Goal: Check status: Check status

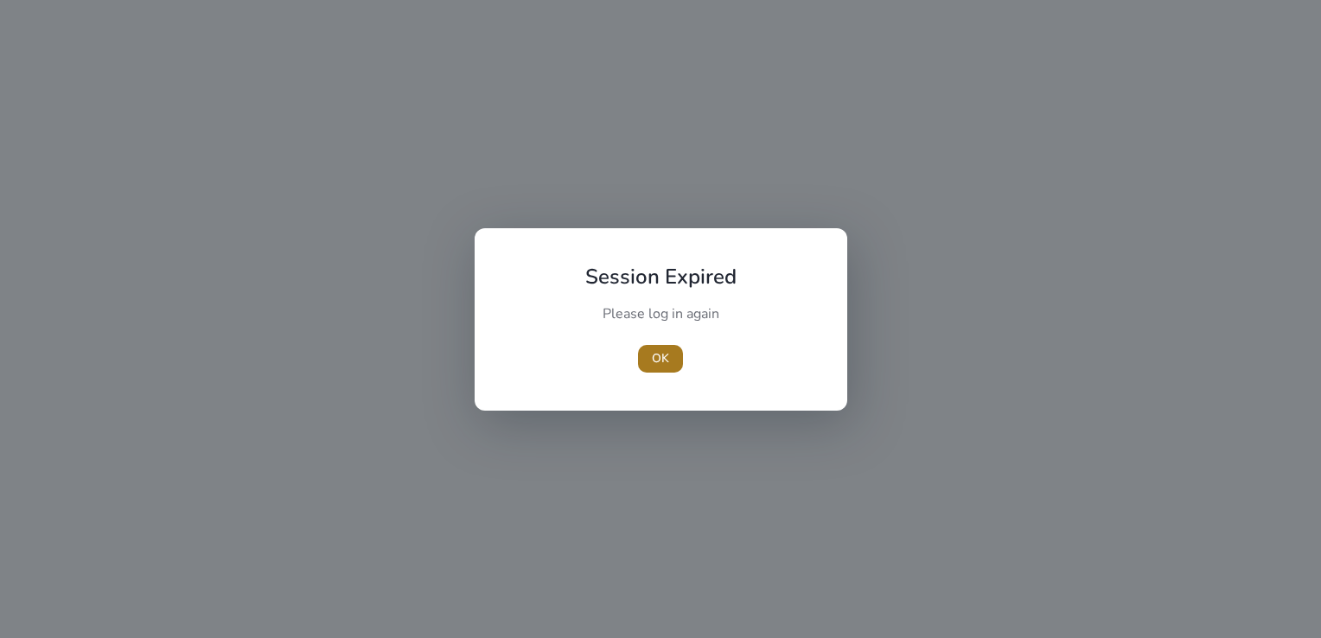
click at [656, 358] on span "OK" at bounding box center [660, 358] width 17 height 18
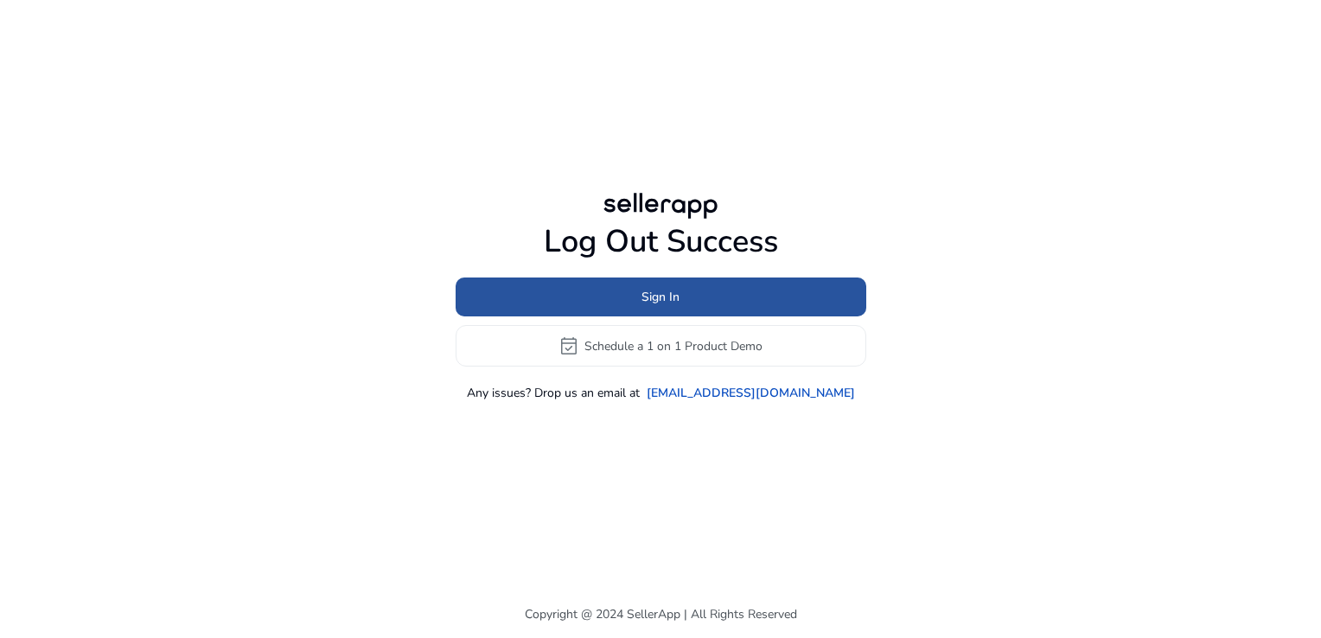
click at [668, 285] on span at bounding box center [661, 298] width 411 height 42
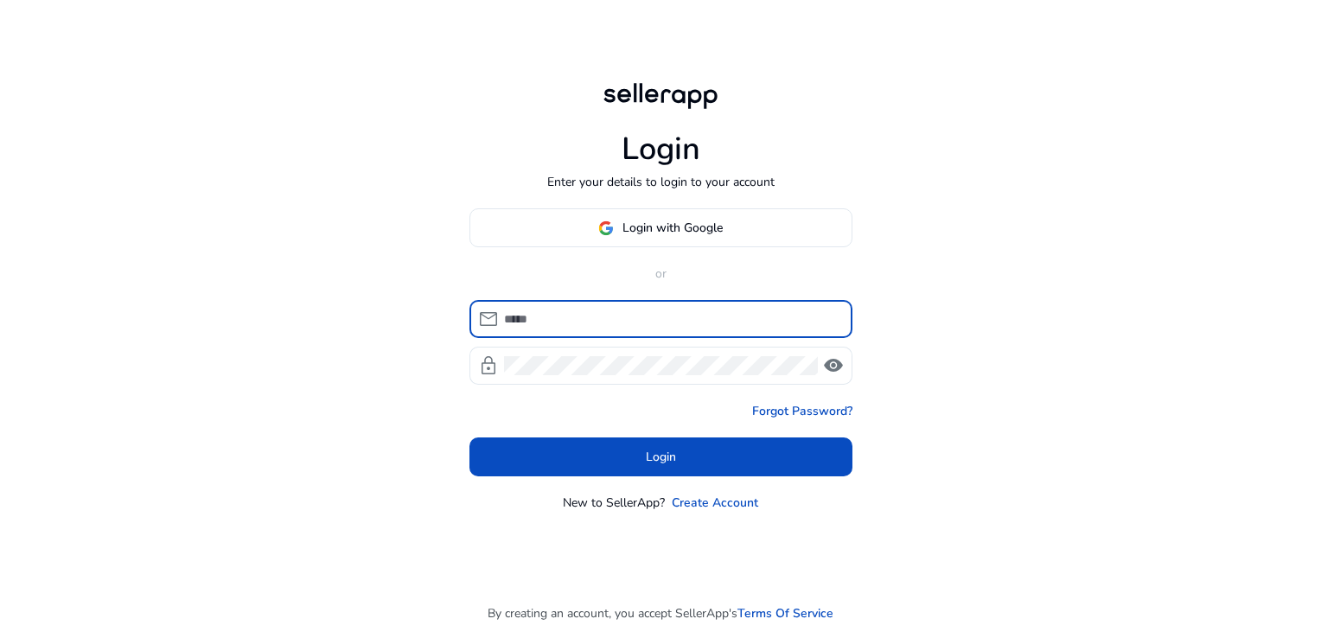
type input "**********"
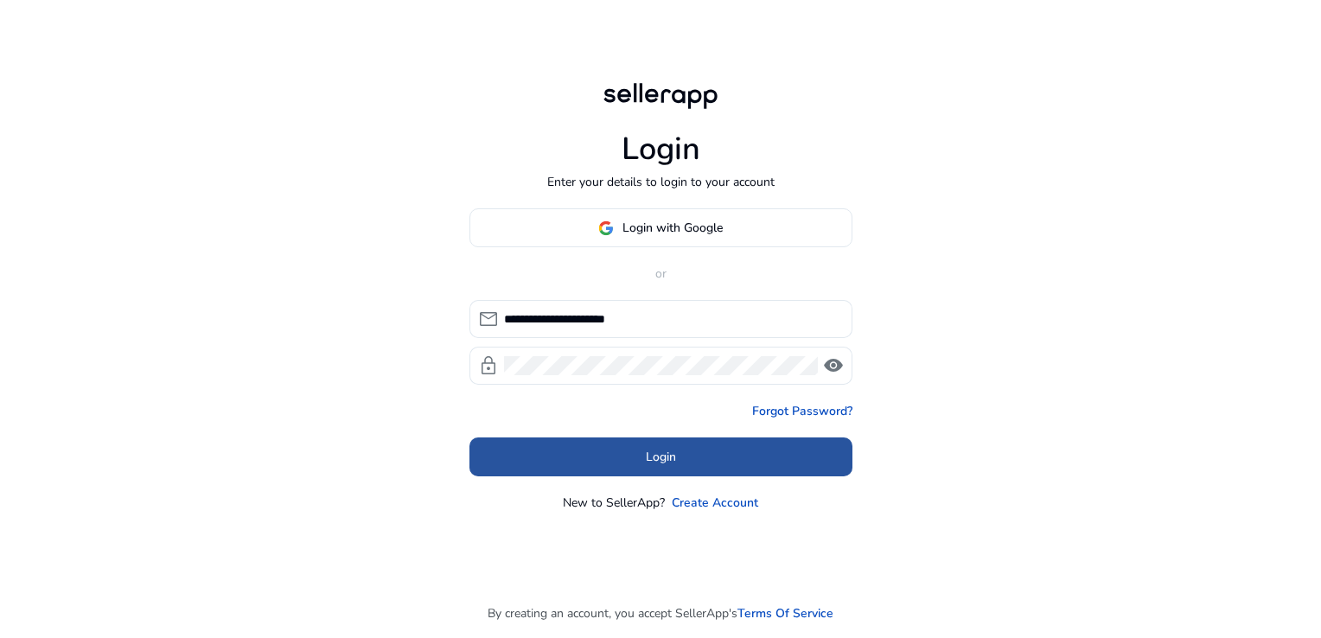
click at [674, 466] on span at bounding box center [661, 458] width 383 height 42
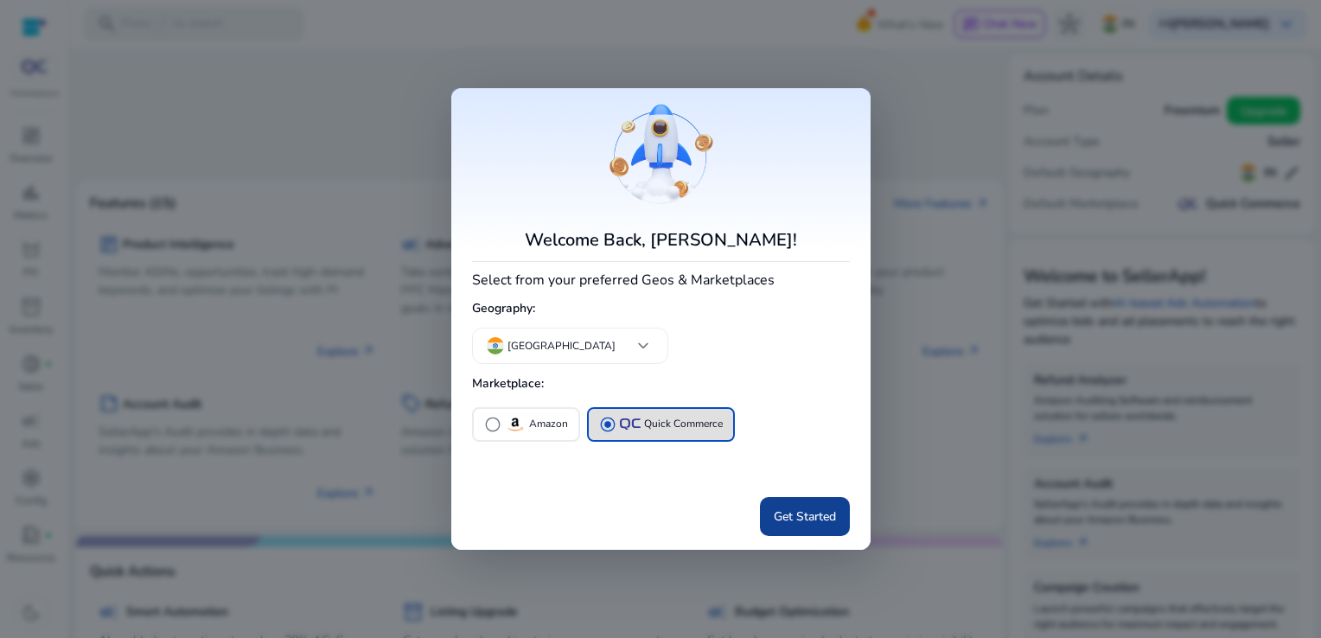
click at [801, 505] on span at bounding box center [805, 516] width 90 height 42
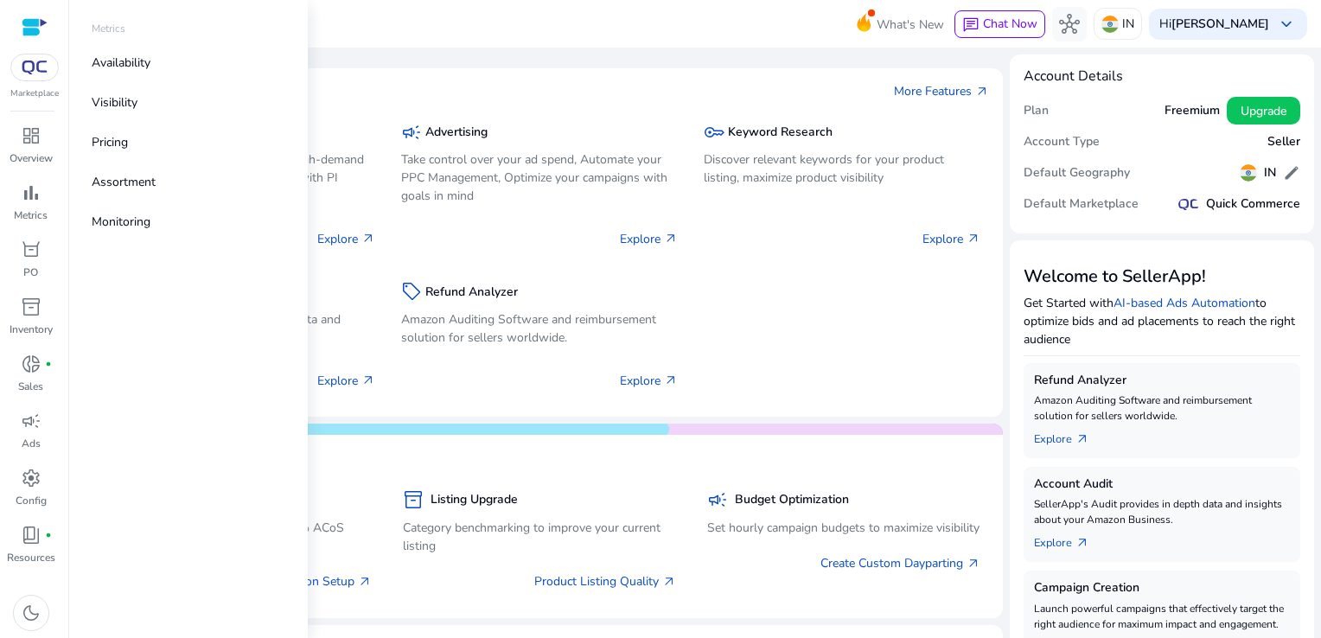
click at [150, 42] on div "Metrics" at bounding box center [188, 32] width 221 height 22
click at [150, 48] on link "Availability" at bounding box center [188, 62] width 221 height 39
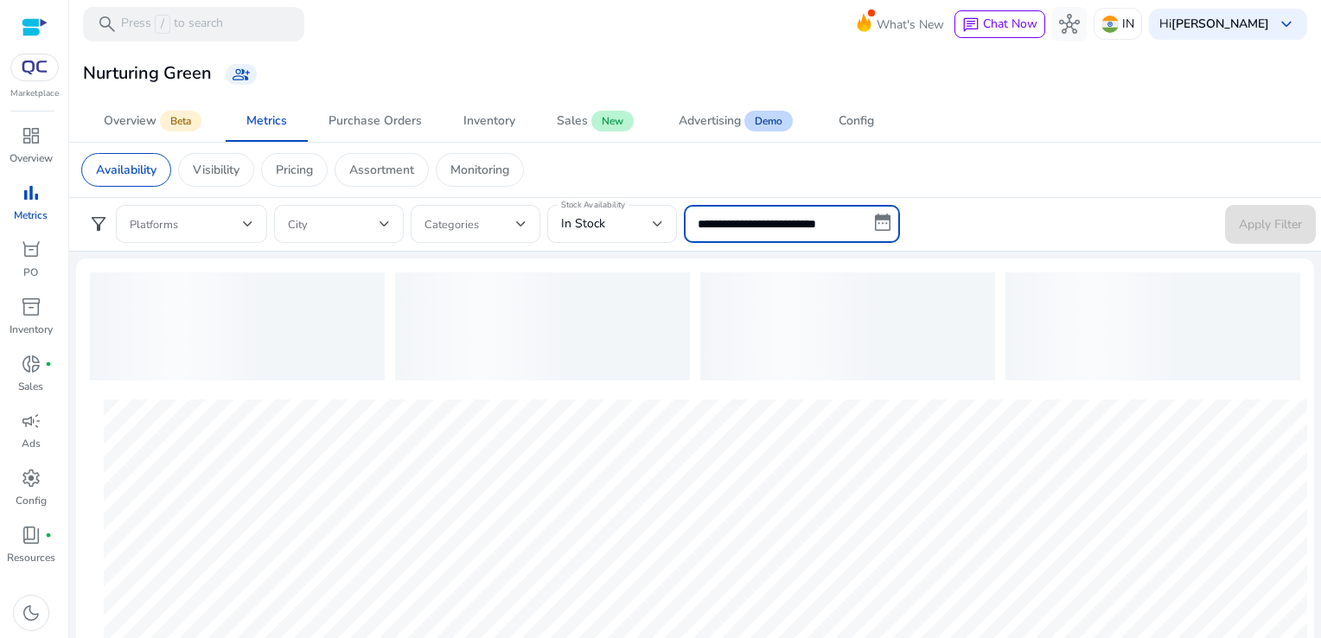
click at [732, 237] on input "**********" at bounding box center [792, 224] width 216 height 38
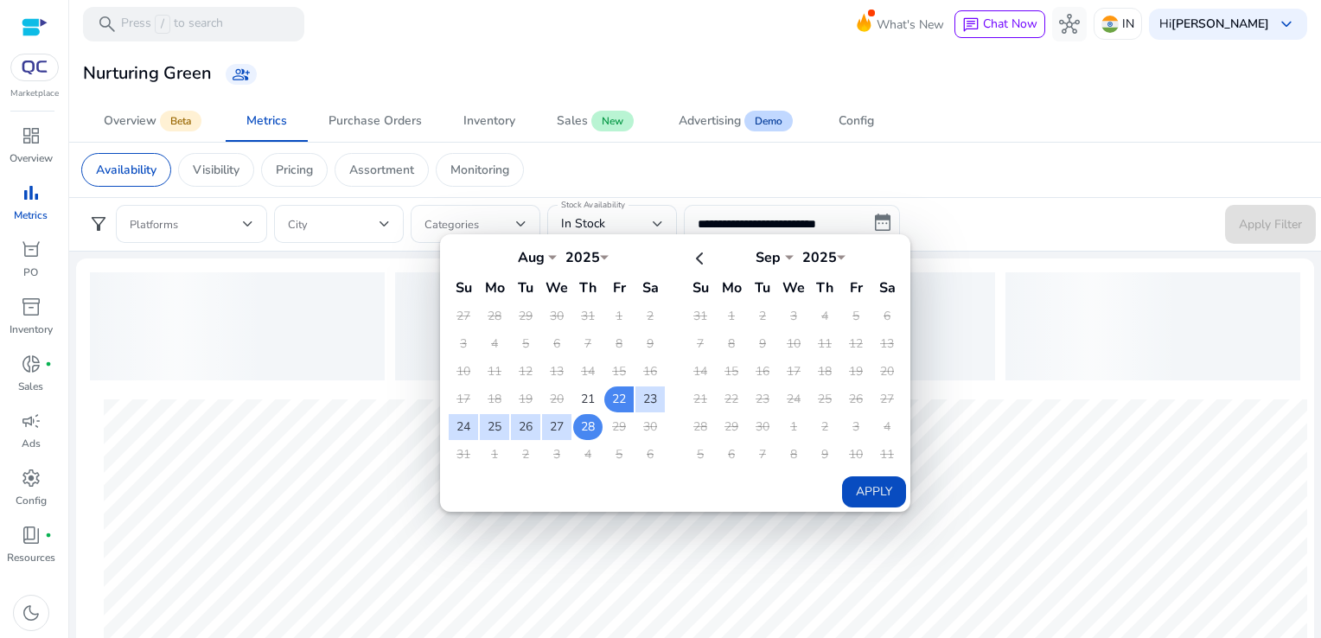
click at [578, 420] on td "28" at bounding box center [587, 427] width 29 height 26
click at [879, 496] on button "Apply" at bounding box center [874, 491] width 64 height 31
type input "**********"
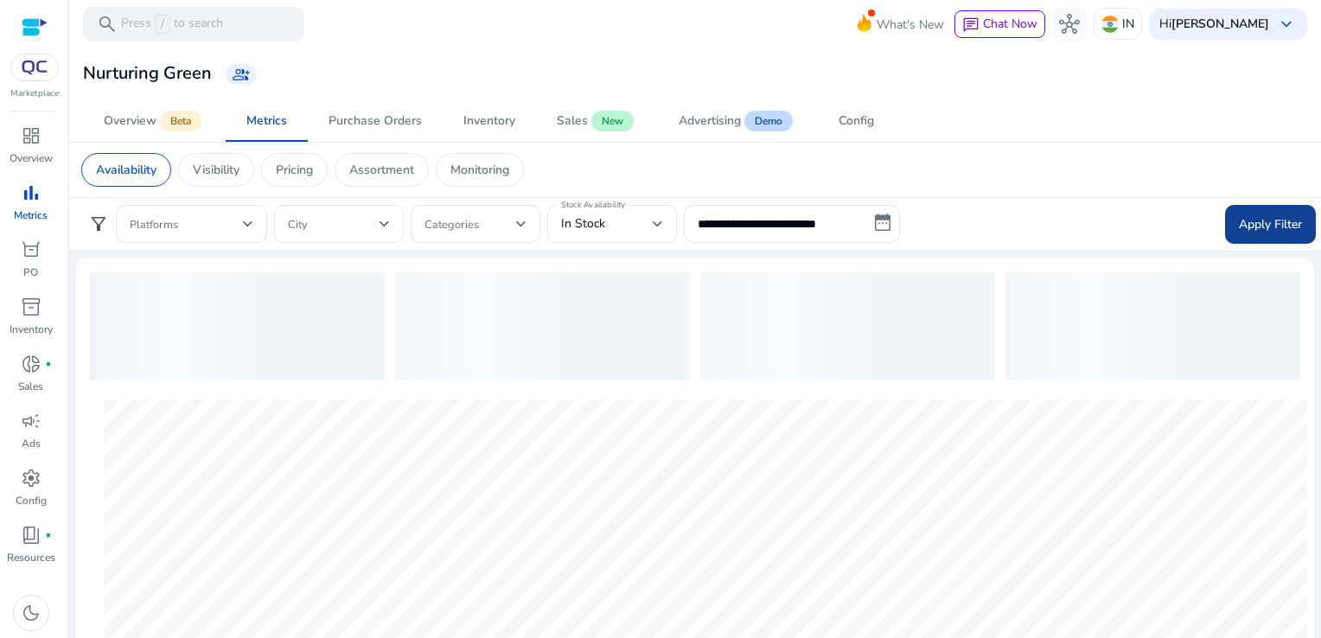
click at [1261, 222] on span "Apply Filter" at bounding box center [1270, 224] width 63 height 18
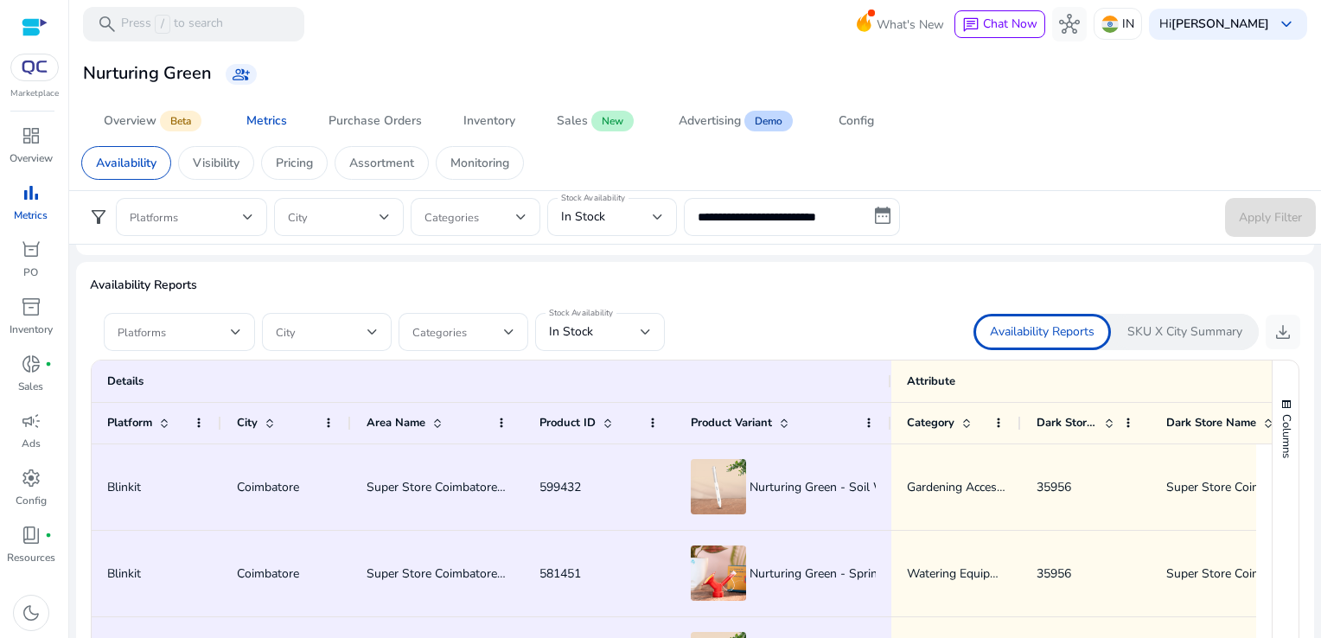
scroll to position [1000, 0]
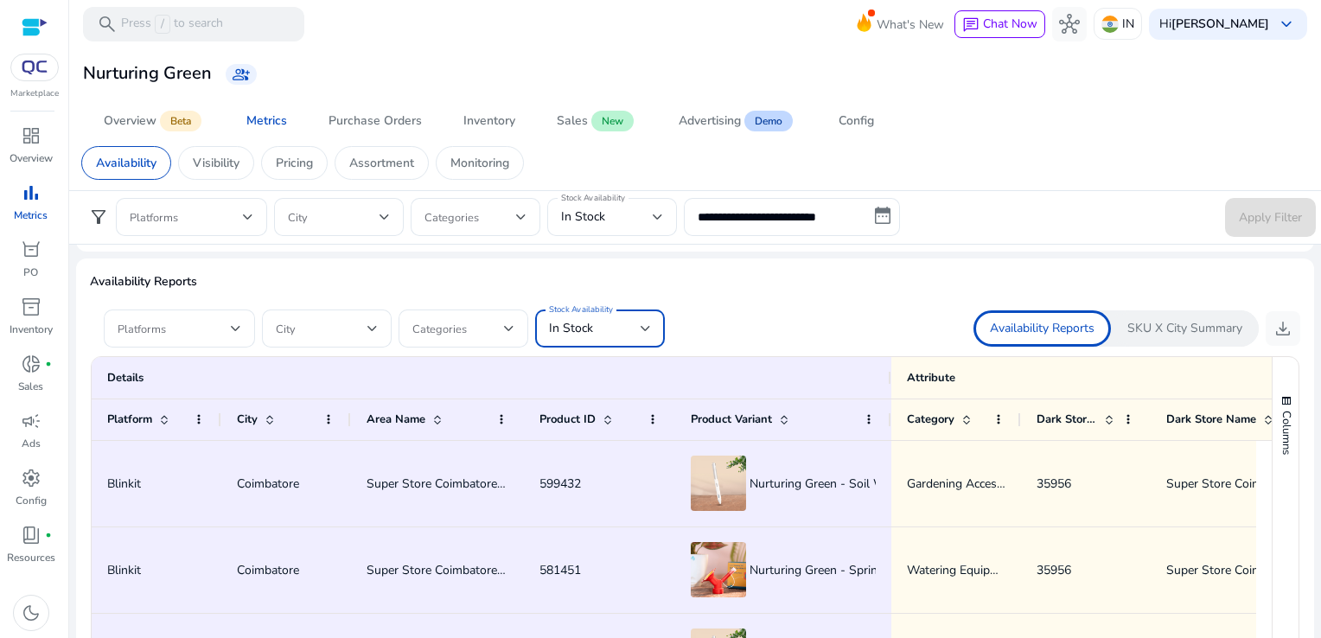
click at [606, 332] on div "In Stock" at bounding box center [595, 328] width 92 height 19
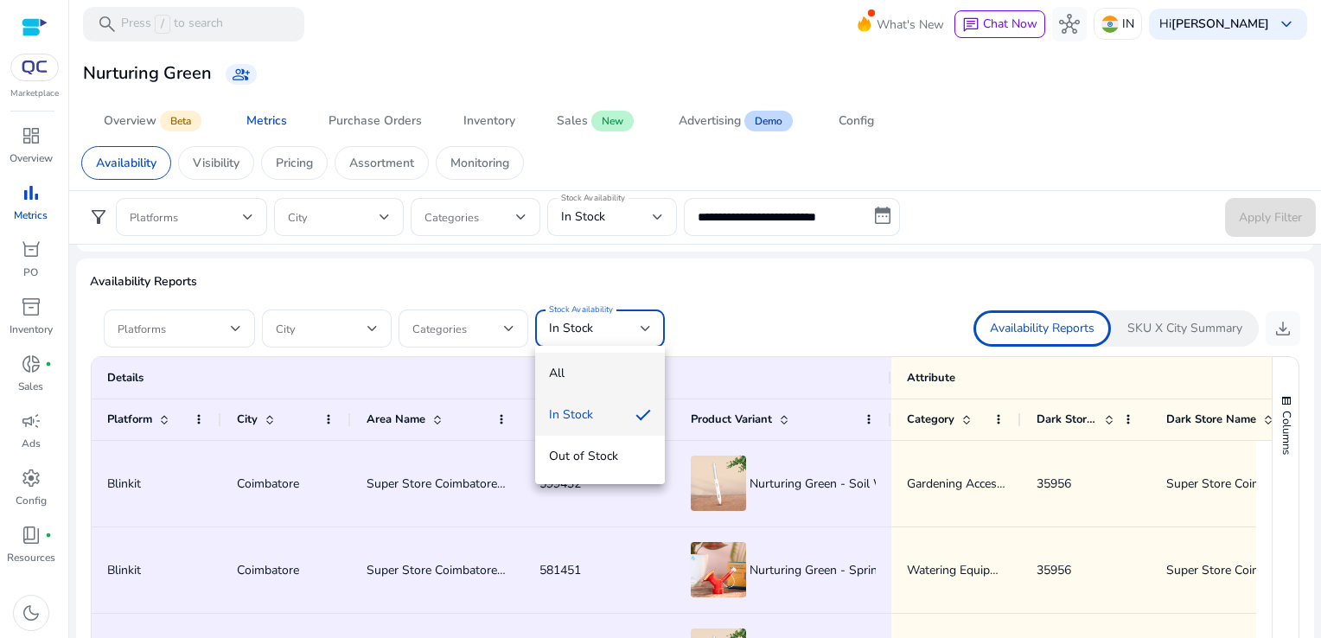
click at [592, 361] on mat-option "All" at bounding box center [600, 374] width 130 height 42
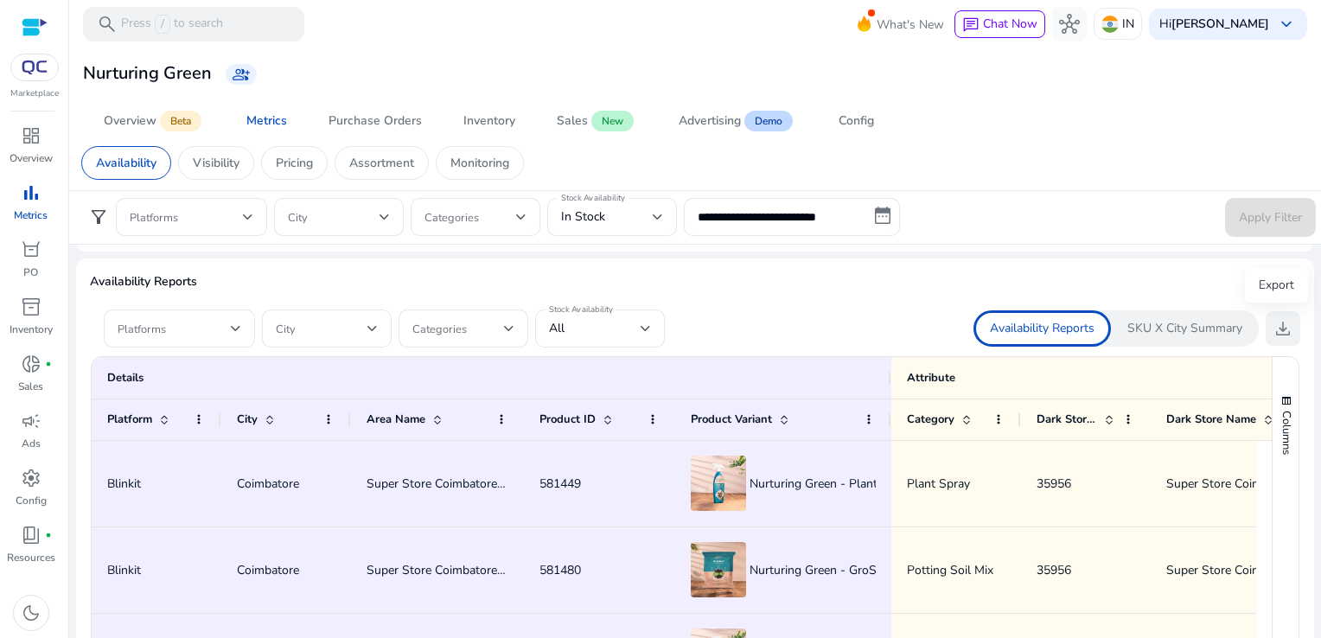
click at [1282, 323] on span "download" at bounding box center [1283, 328] width 21 height 21
